Goal: Obtain resource: Download file/media

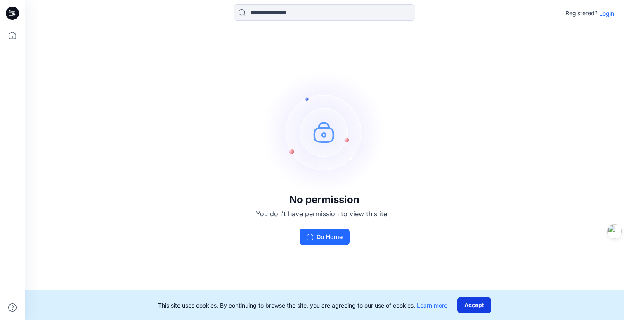
click at [475, 308] on button "Accept" at bounding box center [475, 304] width 34 height 17
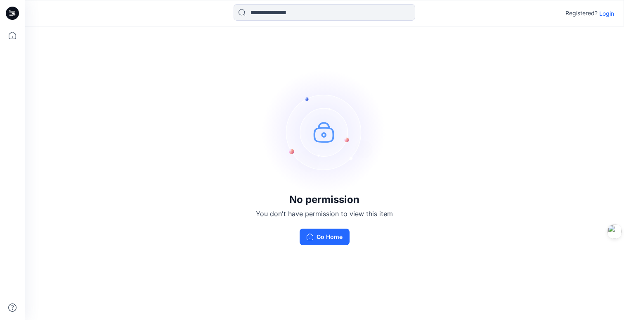
click at [608, 14] on p "Login" at bounding box center [607, 13] width 15 height 9
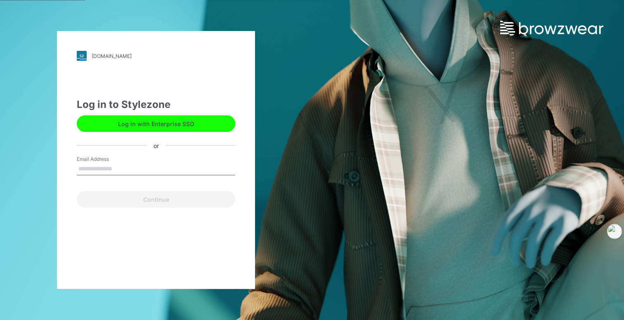
type input "**********"
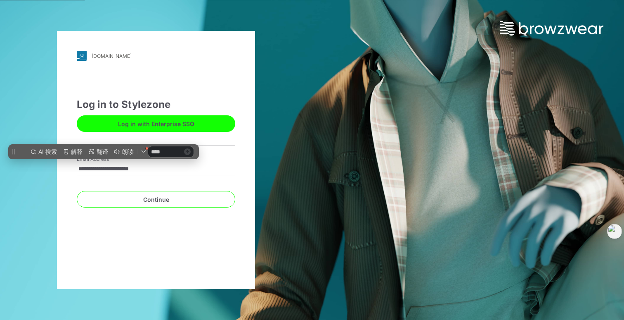
click at [152, 200] on button "Continue" at bounding box center [156, 199] width 159 height 17
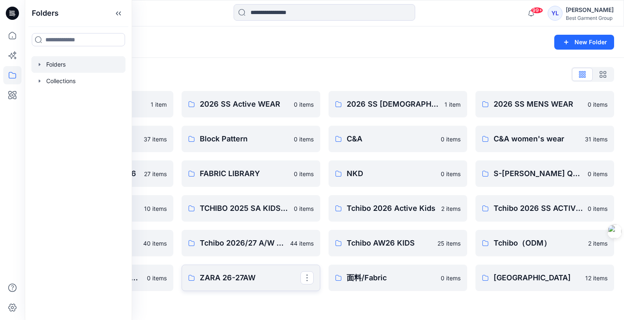
click at [248, 283] on link "ZARA 26-27AW" at bounding box center [251, 277] width 139 height 26
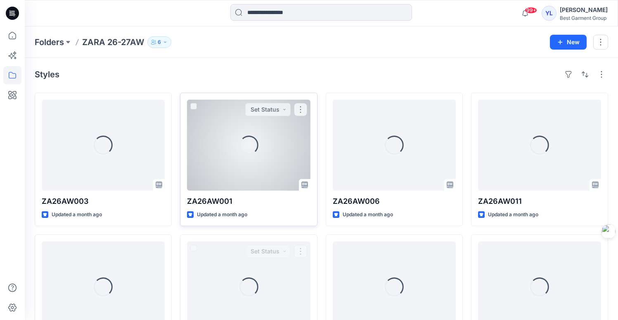
scroll to position [2, 0]
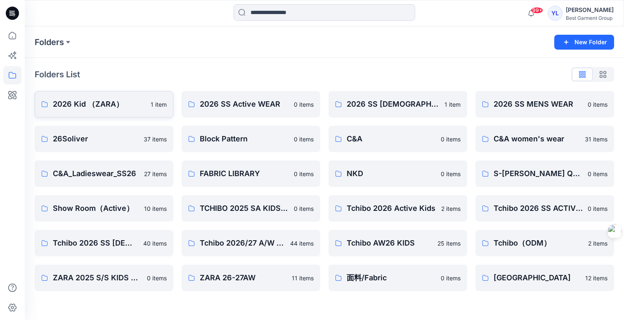
click at [102, 110] on link "2026 Kid （ZARA） 1 item" at bounding box center [104, 104] width 139 height 26
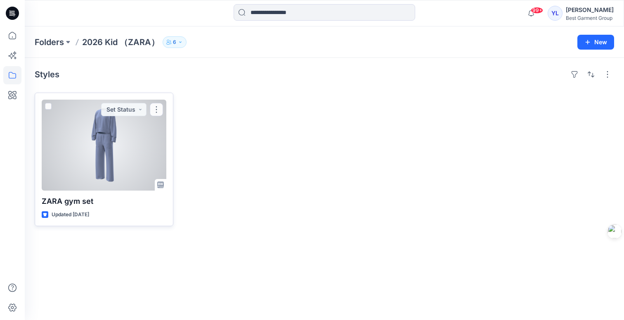
click at [125, 138] on div at bounding box center [104, 145] width 125 height 91
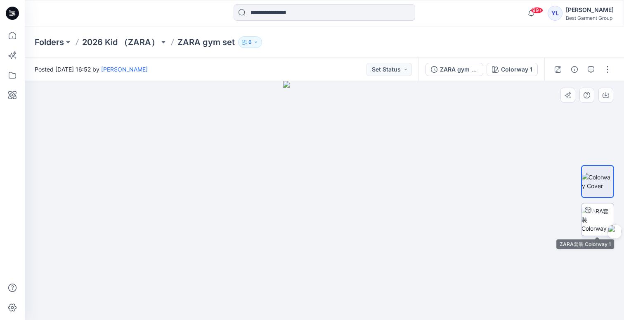
click at [589, 223] on img at bounding box center [598, 219] width 32 height 26
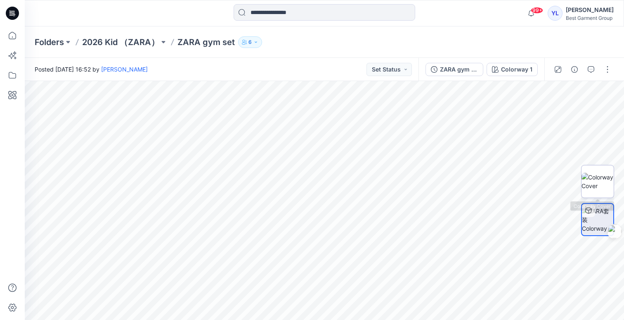
click at [595, 182] on img at bounding box center [598, 181] width 32 height 17
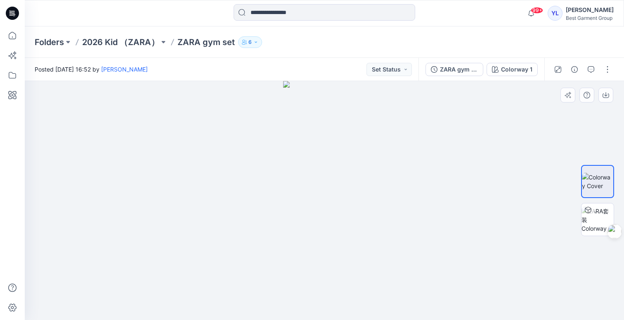
drag, startPoint x: 351, startPoint y: 202, endPoint x: 381, endPoint y: 201, distance: 29.3
click at [381, 201] on div at bounding box center [325, 200] width 600 height 239
click at [510, 68] on div "Colorway 1" at bounding box center [516, 69] width 31 height 9
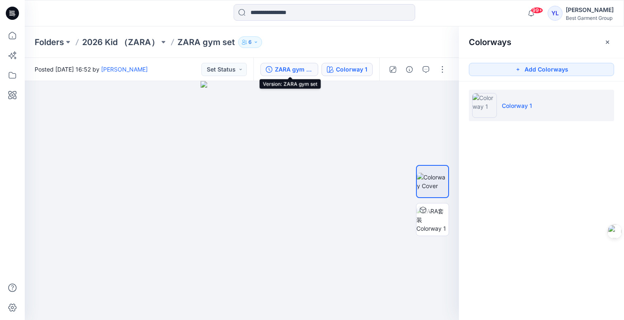
click at [280, 68] on div "ZARA gym set" at bounding box center [294, 69] width 38 height 9
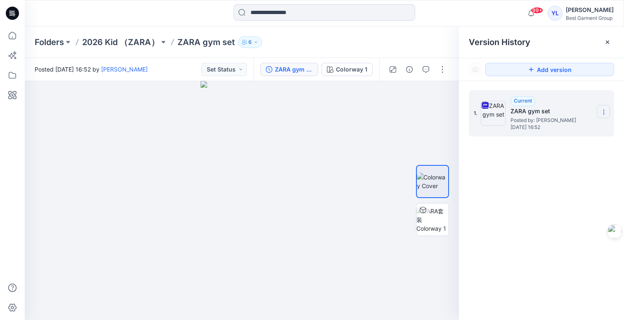
click at [602, 113] on icon at bounding box center [604, 112] width 7 height 7
click at [562, 129] on span "Download Source BW File" at bounding box center [562, 128] width 69 height 10
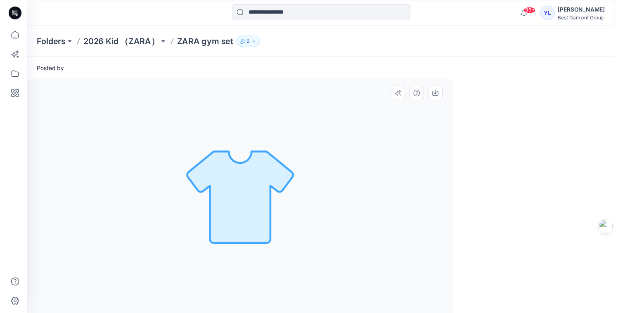
scroll to position [1, 0]
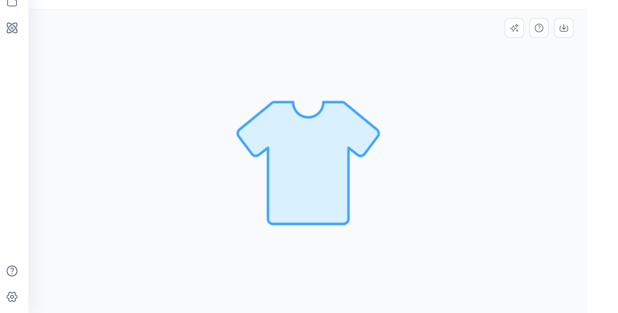
click at [267, 102] on div "All Materials By Piece Select All fabric 330g 62polyester32modal6spandex 330g 6…" at bounding box center [239, 197] width 428 height 232
click at [294, 58] on div "Posted by" at bounding box center [237, 69] width 425 height 23
